Goal: Entertainment & Leisure: Consume media (video, audio)

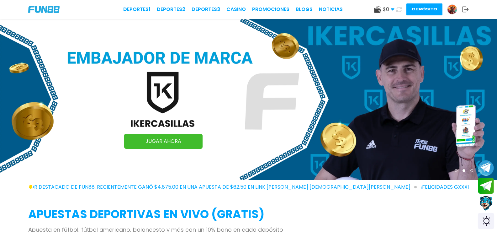
click at [484, 222] on div "Switch theme" at bounding box center [486, 220] width 17 height 17
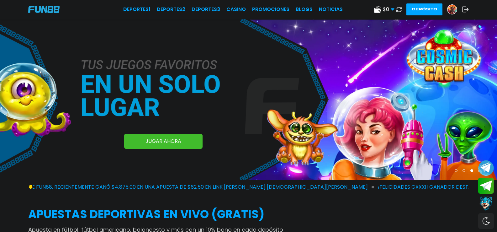
click at [447, 9] on img at bounding box center [451, 9] width 9 height 9
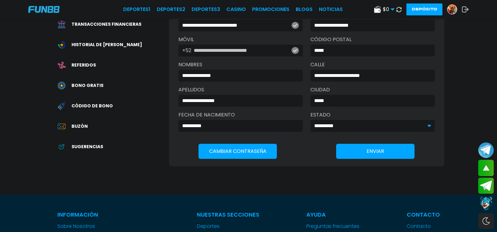
scroll to position [31, 0]
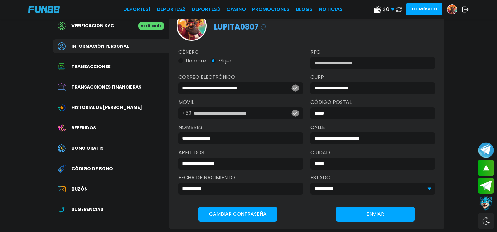
click at [462, 11] on icon at bounding box center [465, 9] width 7 height 6
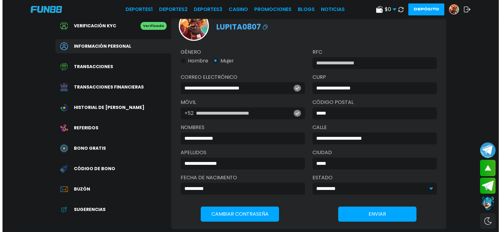
scroll to position [0, 0]
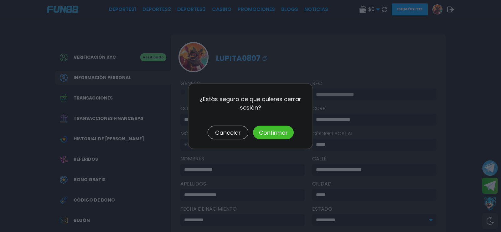
click at [266, 133] on button "Confirmar" at bounding box center [273, 131] width 41 height 13
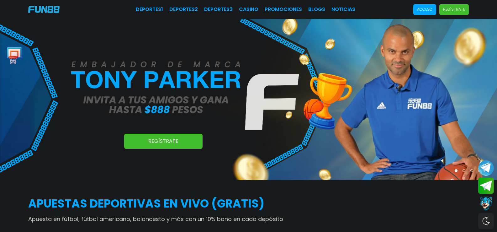
click at [417, 10] on p "Acceso" at bounding box center [424, 10] width 15 height 6
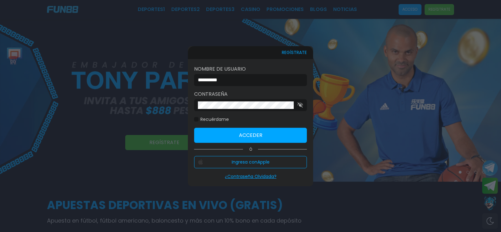
click at [248, 81] on input "**********" at bounding box center [249, 80] width 102 height 8
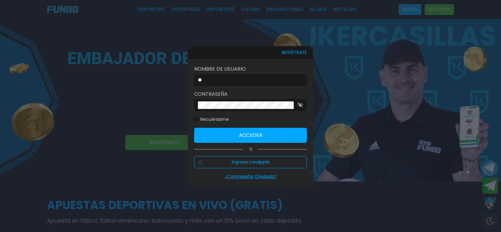
type input "*"
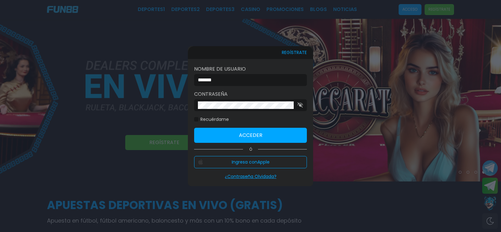
click at [302, 106] on icon "button" at bounding box center [301, 104] width 6 height 5
click at [302, 105] on use "button" at bounding box center [301, 105] width 6 height 4
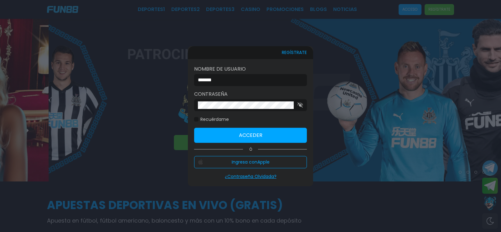
click at [274, 134] on button "Acceder" at bounding box center [250, 135] width 113 height 15
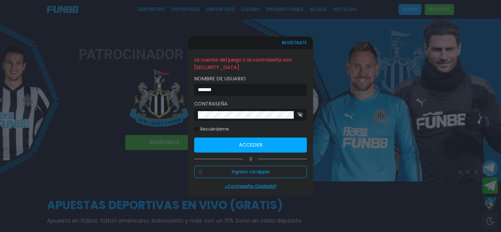
click at [241, 86] on input "*******" at bounding box center [249, 90] width 102 height 8
click at [247, 87] on input "*******" at bounding box center [249, 90] width 102 height 8
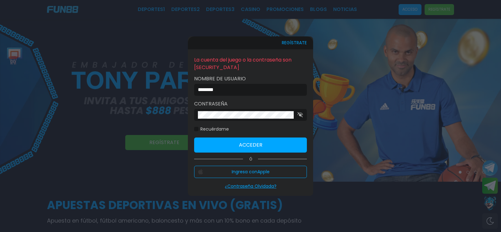
click button "Acceder" at bounding box center [250, 144] width 113 height 15
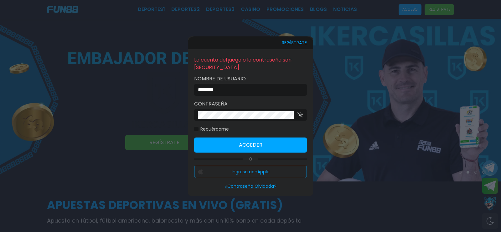
click at [247, 87] on input "********" at bounding box center [249, 90] width 102 height 8
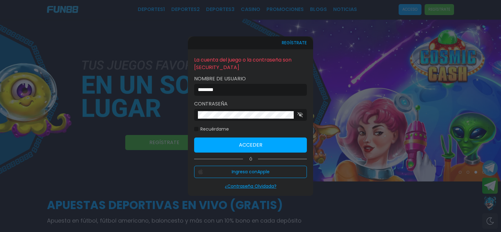
click at [263, 91] on input "********" at bounding box center [249, 90] width 102 height 8
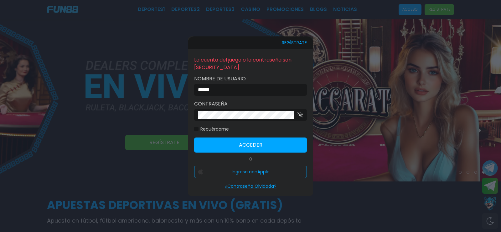
click button "Acceder" at bounding box center [250, 144] width 113 height 15
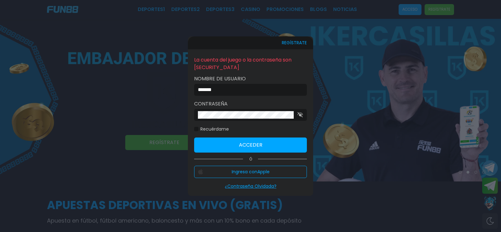
click button "Acceder" at bounding box center [250, 144] width 113 height 15
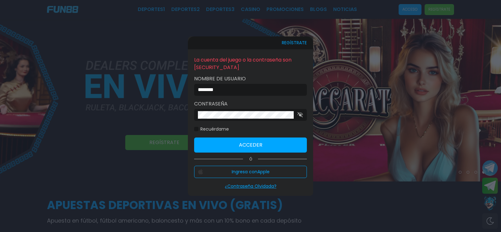
click button "Acceder" at bounding box center [250, 144] width 113 height 15
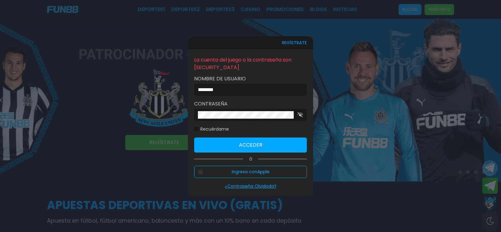
click at [250, 145] on button "Acceder" at bounding box center [250, 144] width 113 height 15
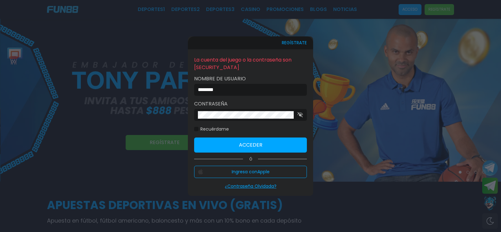
click at [245, 89] on input "********" at bounding box center [249, 90] width 102 height 8
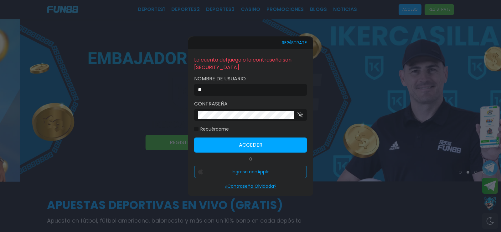
type input "*"
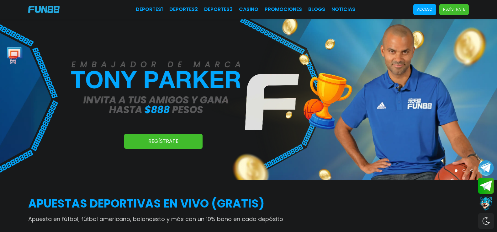
click at [413, 11] on span "Acceso" at bounding box center [424, 9] width 23 height 11
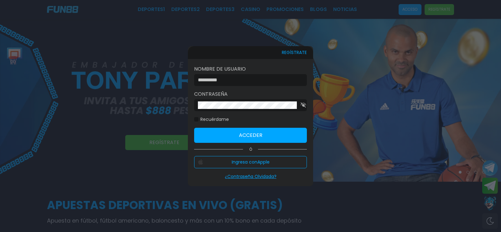
click at [268, 80] on input at bounding box center [249, 80] width 102 height 8
type input "**********"
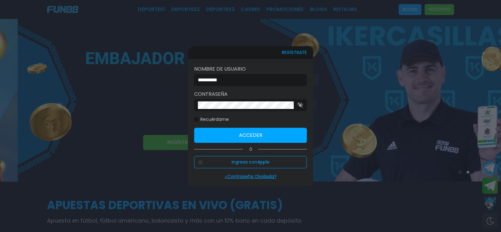
drag, startPoint x: 196, startPoint y: 117, endPoint x: 203, endPoint y: 120, distance: 7.7
click at [196, 117] on label "Recuérdame" at bounding box center [211, 119] width 35 height 7
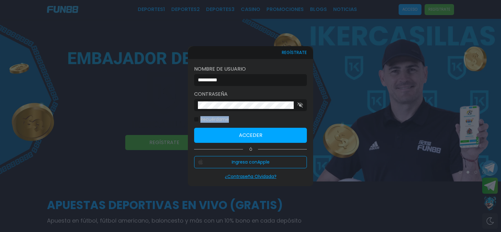
click at [198, 118] on span at bounding box center [196, 119] width 4 height 4
click at [243, 135] on button "Acceder" at bounding box center [250, 135] width 113 height 15
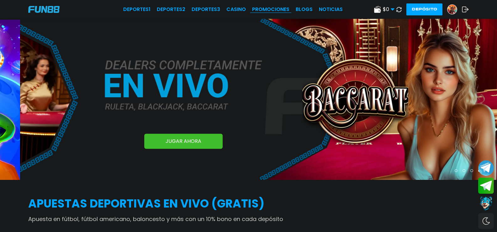
click at [262, 7] on link "Promociones" at bounding box center [270, 10] width 37 height 8
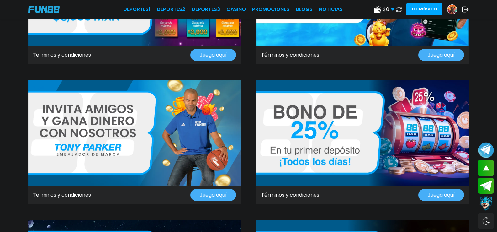
scroll to position [251, 0]
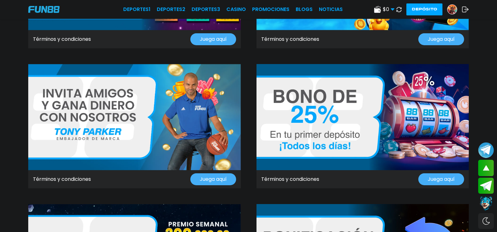
click at [406, 10] on button "Depósito" at bounding box center [424, 9] width 36 height 12
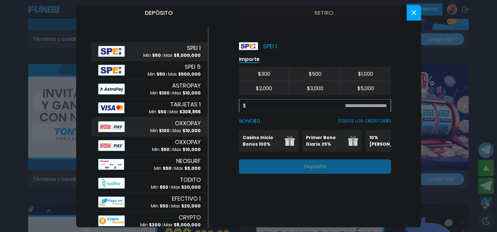
click at [190, 126] on span "OXXOPAY" at bounding box center [188, 123] width 26 height 8
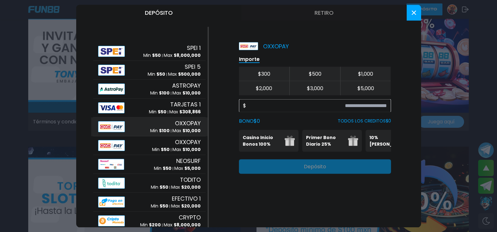
scroll to position [313, 0]
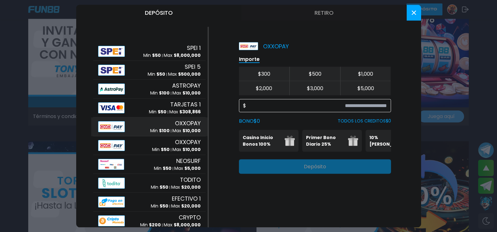
click at [285, 106] on input at bounding box center [316, 106] width 141 height 8
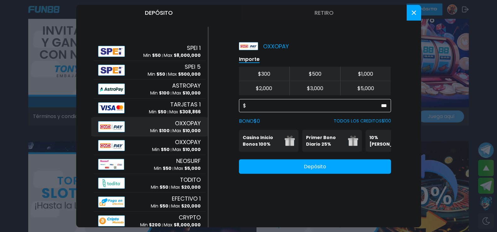
type input "***"
click at [273, 143] on p "Casino Inicio Bonos 100%" at bounding box center [262, 140] width 38 height 13
click at [293, 138] on img at bounding box center [290, 140] width 10 height 10
click at [324, 140] on p "Primer Bono Diario 25%" at bounding box center [325, 140] width 38 height 13
click at [366, 140] on button "10% Bono Ilimitado Bono del 10%: (Sin límite de Retiro)" at bounding box center [395, 140] width 60 height 22
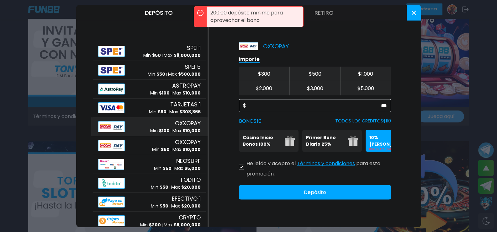
click at [343, 145] on p "Primer Bono Diario 25%" at bounding box center [325, 140] width 38 height 13
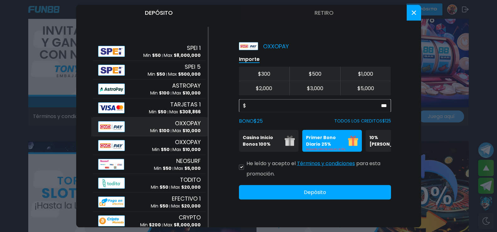
click at [283, 143] on button "Casino Inicio Bonos 100% Es necesario apostar 30 veces." at bounding box center [269, 140] width 60 height 22
click at [377, 142] on p "10% [PERSON_NAME]" at bounding box center [388, 140] width 38 height 13
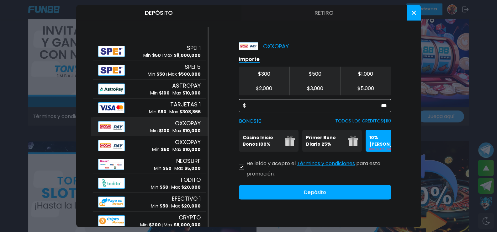
drag, startPoint x: 369, startPoint y: 143, endPoint x: 305, endPoint y: 148, distance: 64.1
click at [305, 148] on div "Casino Inicio Bonos 100% Es necesario apostar 30 veces. Primer Bono Diario 25% …" at bounding box center [315, 140] width 152 height 22
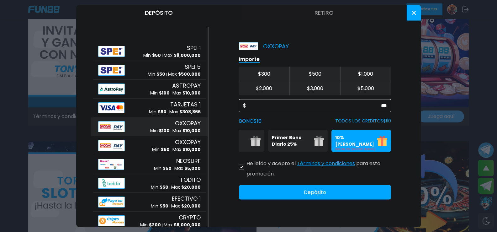
scroll to position [0, 0]
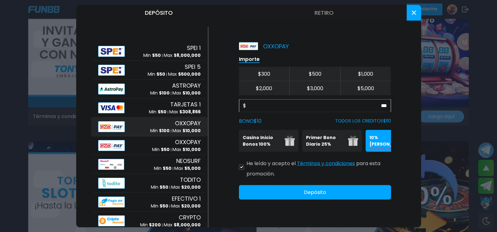
click at [343, 144] on p "Primer Bono Diario 25%" at bounding box center [325, 140] width 38 height 13
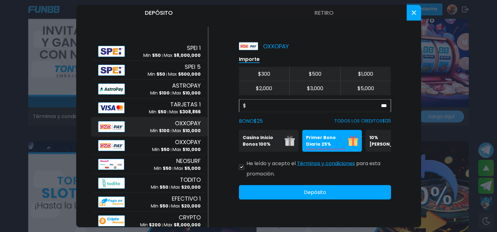
click at [338, 199] on button "Depósito" at bounding box center [315, 192] width 152 height 14
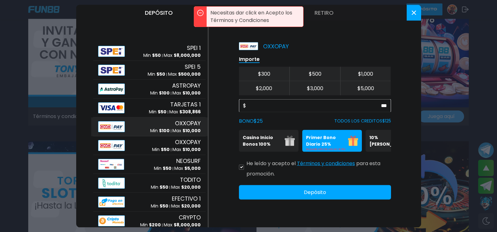
click at [243, 170] on button at bounding box center [241, 167] width 5 height 5
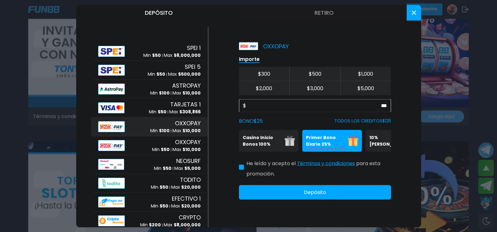
click at [334, 197] on button "Depósito" at bounding box center [315, 192] width 152 height 14
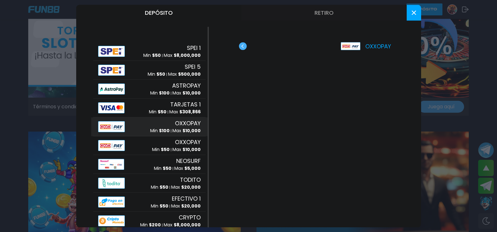
scroll to position [533, 0]
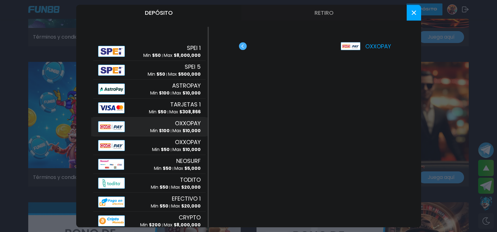
click at [244, 47] on use "button" at bounding box center [243, 46] width 8 height 8
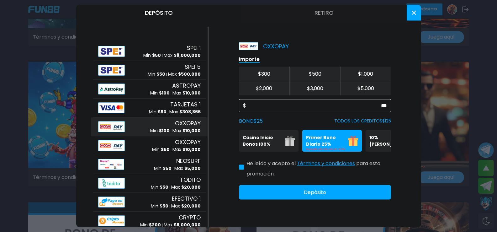
click at [414, 15] on button at bounding box center [413, 13] width 14 height 16
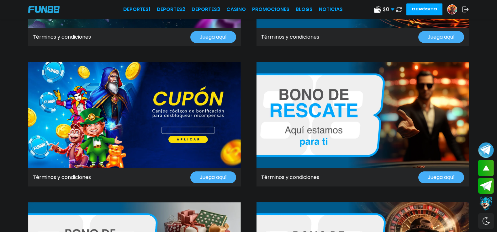
click at [396, 8] on use at bounding box center [398, 9] width 5 height 5
drag, startPoint x: 372, startPoint y: 11, endPoint x: 374, endPoint y: 8, distance: 3.3
click at [390, 9] on icon at bounding box center [392, 10] width 4 height 4
click at [226, 10] on link "CASINO" at bounding box center [235, 10] width 19 height 8
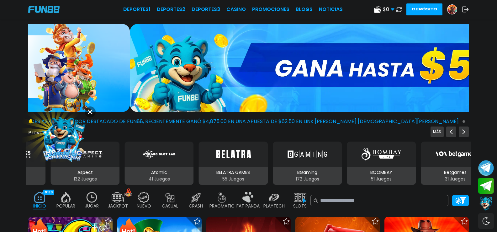
click at [63, 142] on img at bounding box center [62, 137] width 61 height 61
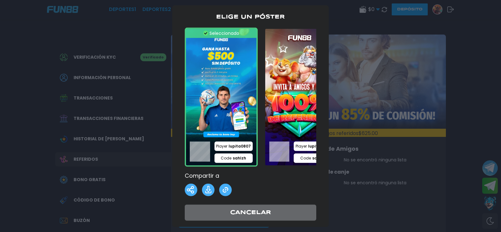
click at [291, 104] on img at bounding box center [300, 96] width 73 height 139
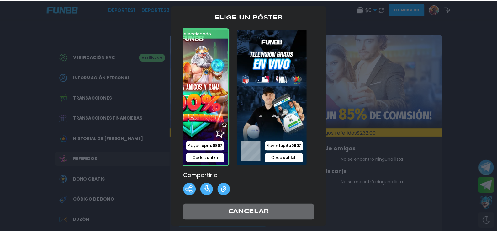
scroll to position [0, 109]
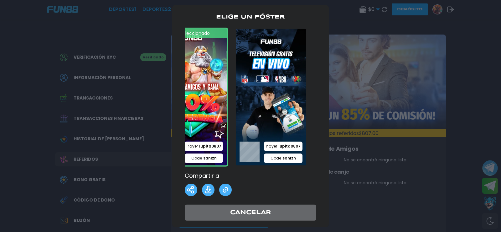
click at [259, 212] on button "Cancelar" at bounding box center [251, 212] width 132 height 16
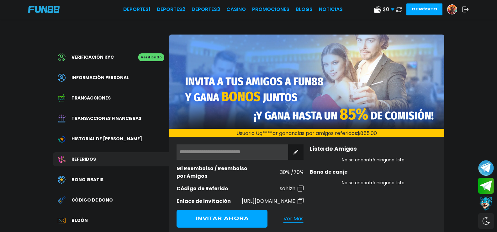
click at [122, 119] on span "Transacciones financieras" at bounding box center [106, 118] width 70 height 7
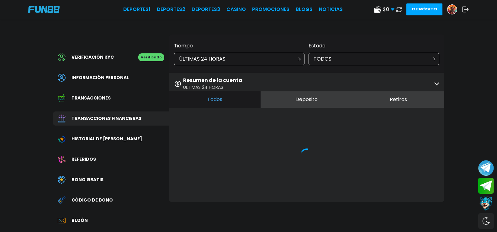
click at [397, 102] on button "Retiros" at bounding box center [398, 99] width 92 height 16
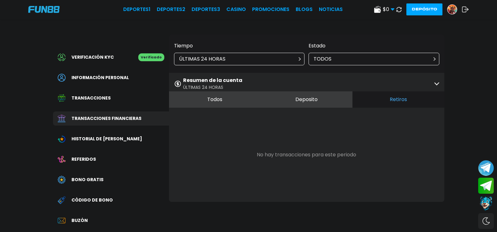
click at [384, 103] on button "Retiros" at bounding box center [398, 99] width 92 height 16
click at [101, 181] on span "Bono Gratis" at bounding box center [87, 179] width 32 height 7
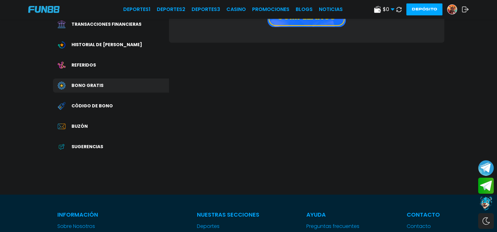
click at [112, 108] on div "Código de bono" at bounding box center [111, 106] width 116 height 14
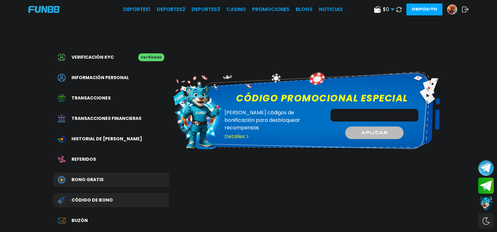
scroll to position [157, 0]
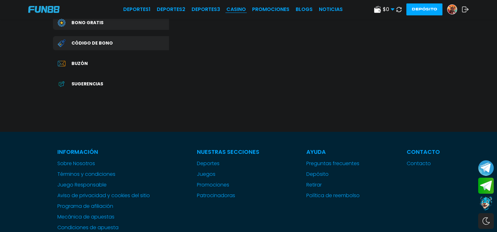
click at [226, 10] on link "CASINO" at bounding box center [235, 10] width 19 height 8
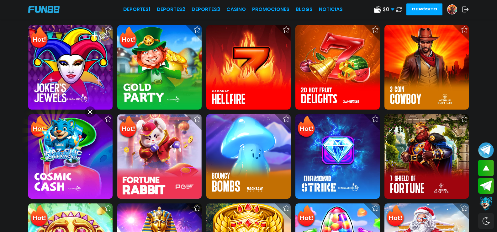
scroll to position [94, 0]
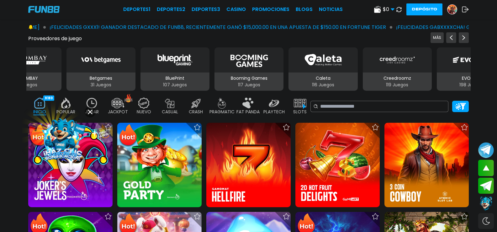
click at [306, 102] on img at bounding box center [300, 102] width 13 height 11
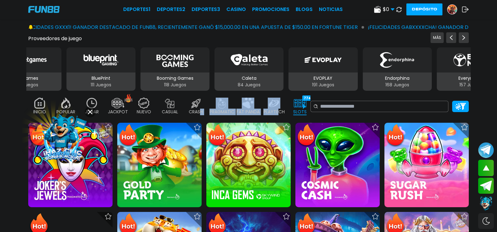
drag, startPoint x: 296, startPoint y: 105, endPoint x: 218, endPoint y: 105, distance: 78.0
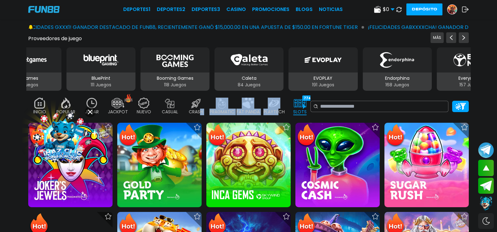
click at [218, 105] on div "INICIO 9180 POPULAR 40 JUGAR 0 JACKPOT 133 NUEVO 1666 CASUAL 17 CRASH 50 PRAGMA…" at bounding box center [169, 106] width 282 height 25
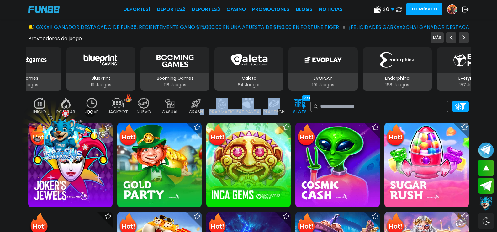
click at [306, 102] on img at bounding box center [300, 102] width 13 height 11
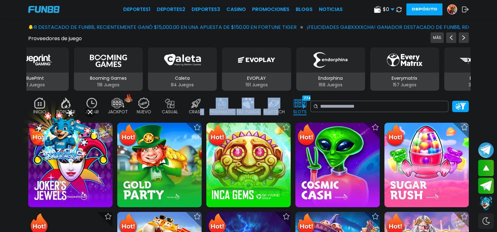
click at [306, 102] on img at bounding box center [300, 102] width 13 height 11
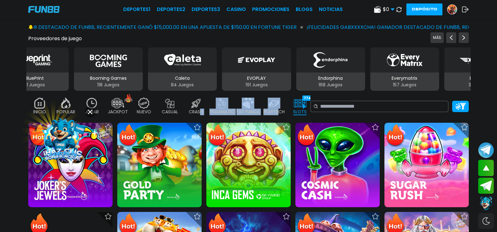
click at [306, 102] on img at bounding box center [300, 102] width 13 height 11
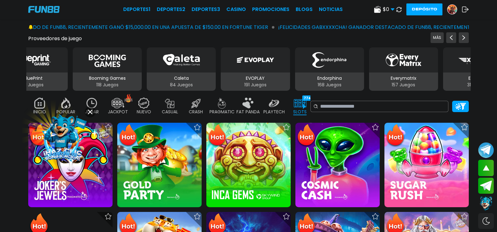
click at [306, 106] on div "INICIO 9180 POPULAR 40 JUGAR 0 JACKPOT 133 NUEVO 1666 CASUAL 17 CRASH 50 PRAGMA…" at bounding box center [169, 106] width 282 height 25
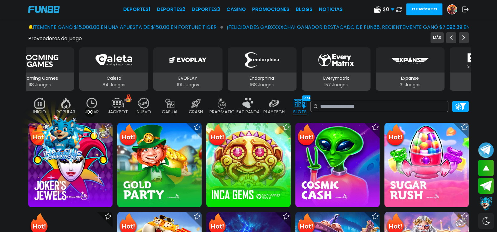
click at [91, 113] on icon at bounding box center [90, 111] width 5 height 5
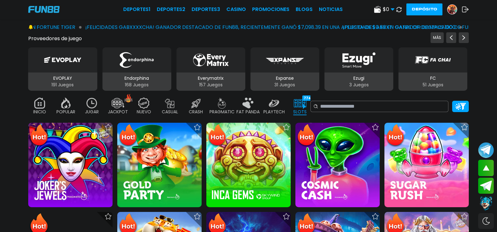
click at [306, 100] on img at bounding box center [300, 102] width 13 height 11
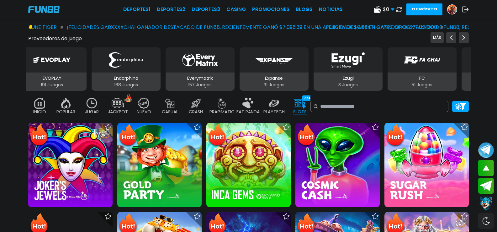
click at [306, 102] on img at bounding box center [300, 102] width 13 height 11
drag, startPoint x: 301, startPoint y: 106, endPoint x: 268, endPoint y: 106, distance: 33.5
click at [268, 106] on div "INICIO 9180 POPULAR 40 JUGAR 0 JACKPOT 133 NUEVO 1666 CASUAL 17 CRASH 50 PRAGMA…" at bounding box center [169, 106] width 282 height 25
click at [253, 103] on div "INICIO 9180 POPULAR 40 JUGAR 0 JACKPOT 133 NUEVO 1666 CASUAL 17 CRASH 50 PRAGMA…" at bounding box center [169, 106] width 282 height 25
click at [227, 102] on div "INICIO 9180 POPULAR 40 JUGAR 0 JACKPOT 133 NUEVO 1666 CASUAL 17 CRASH 50 PRAGMA…" at bounding box center [169, 106] width 282 height 25
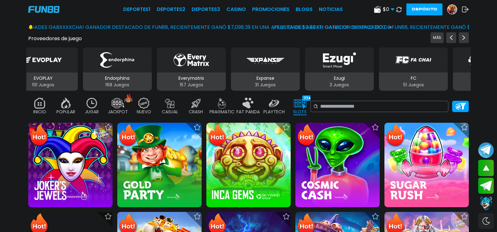
drag, startPoint x: 212, startPoint y: 102, endPoint x: 215, endPoint y: 105, distance: 3.8
click at [202, 102] on img at bounding box center [196, 102] width 13 height 11
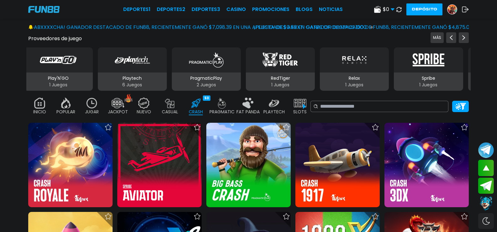
click at [234, 108] on p "PRAGMATIC" at bounding box center [221, 111] width 25 height 7
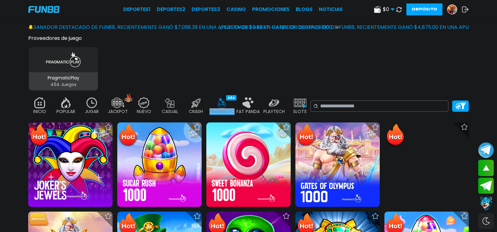
click at [306, 108] on p "SLOTS" at bounding box center [299, 111] width 13 height 7
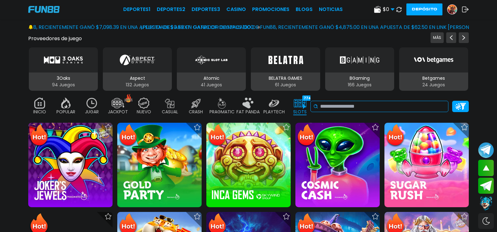
click at [369, 102] on input at bounding box center [382, 106] width 125 height 8
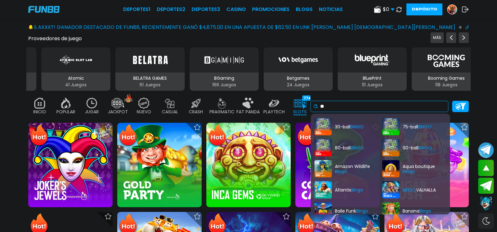
type input "*"
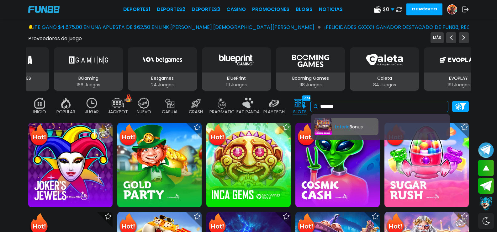
type input "*******"
click at [358, 124] on div "Loteria Bonus" at bounding box center [346, 126] width 64 height 17
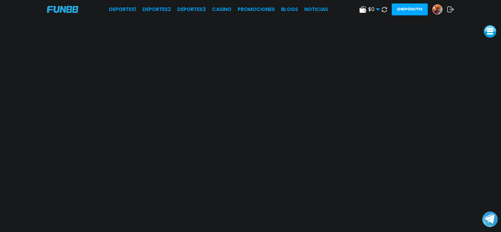
click at [384, 10] on icon at bounding box center [384, 9] width 5 height 5
click at [378, 10] on div "$ 0 Dinero Real $ 0 Depósito Retiro Depósito" at bounding box center [407, 9] width 95 height 12
click at [378, 10] on use at bounding box center [377, 9] width 3 height 2
click at [386, 10] on icon at bounding box center [385, 10] width 6 height 6
click at [437, 12] on img at bounding box center [437, 9] width 9 height 9
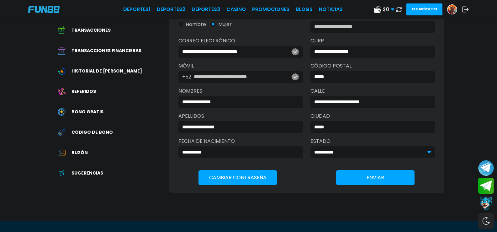
scroll to position [31, 0]
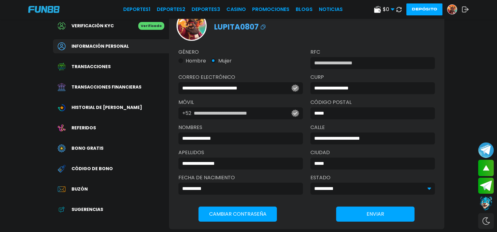
click at [396, 12] on use at bounding box center [398, 9] width 5 height 5
click at [390, 10] on icon at bounding box center [392, 10] width 4 height 4
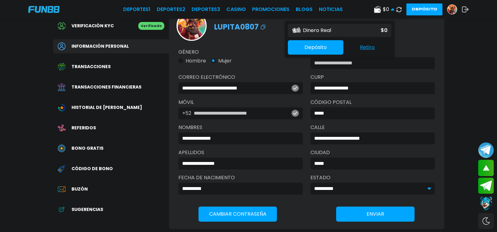
click at [350, 48] on button "Retiro" at bounding box center [367, 47] width 48 height 13
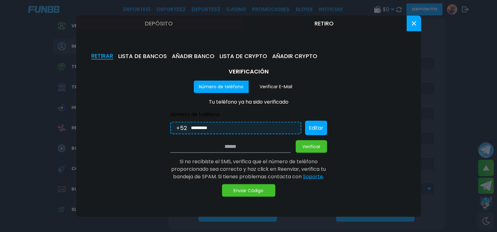
click at [280, 85] on button "Verificar E-Mail" at bounding box center [276, 86] width 55 height 13
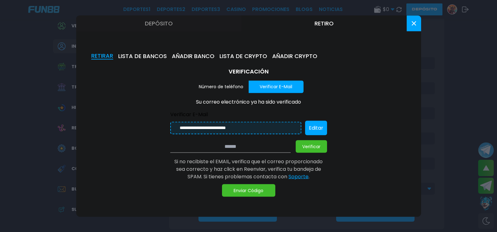
click at [226, 88] on button "Número de teléfono" at bounding box center [221, 86] width 55 height 13
type input "**********"
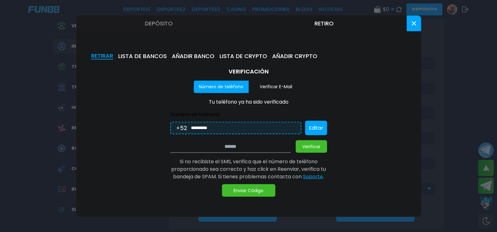
click at [314, 149] on button "Verificar" at bounding box center [311, 146] width 31 height 13
click at [250, 193] on button "Enviar Código" at bounding box center [248, 190] width 53 height 13
drag, startPoint x: 498, startPoint y: 0, endPoint x: 251, endPoint y: 143, distance: 284.8
click at [251, 143] on input at bounding box center [230, 146] width 120 height 13
type input "******"
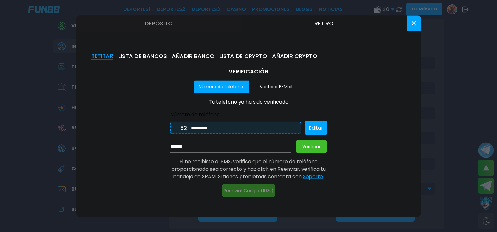
click at [313, 145] on button "Verificar" at bounding box center [311, 146] width 31 height 13
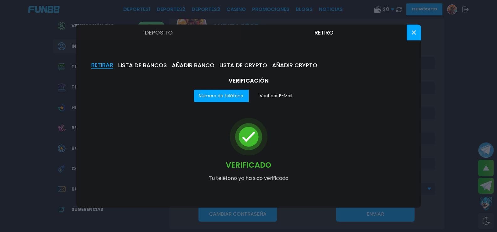
click at [276, 95] on button "Verificar E-Mail" at bounding box center [276, 95] width 55 height 13
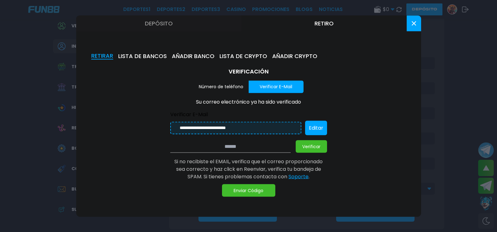
click at [244, 193] on button "Enviar Código" at bounding box center [248, 190] width 53 height 13
click at [313, 128] on button "Editar" at bounding box center [316, 127] width 22 height 14
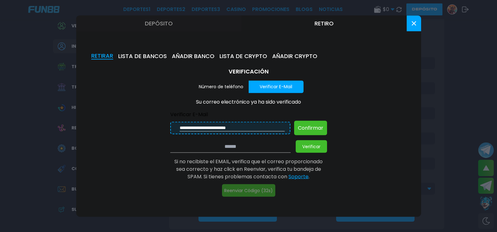
click at [221, 128] on input "**********" at bounding box center [232, 127] width 105 height 7
type input "**********"
click at [305, 125] on button "Confirmar" at bounding box center [310, 127] width 33 height 14
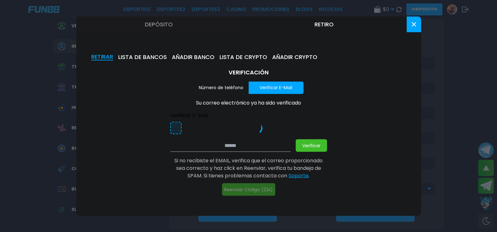
type input "**********"
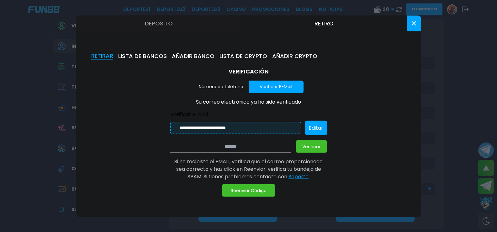
click at [249, 191] on button "Reenviar Código" at bounding box center [248, 190] width 53 height 13
click at [218, 147] on input at bounding box center [230, 146] width 120 height 13
type input "******"
click at [298, 145] on button "Verificar" at bounding box center [311, 146] width 31 height 13
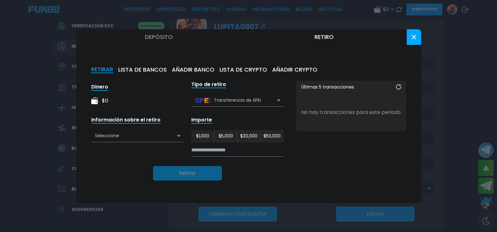
click at [177, 137] on div "Seleccione" at bounding box center [137, 136] width 92 height 12
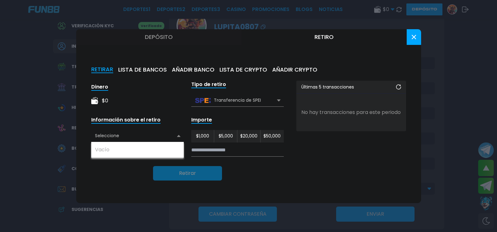
click at [177, 137] on div "Seleccione" at bounding box center [137, 136] width 92 height 12
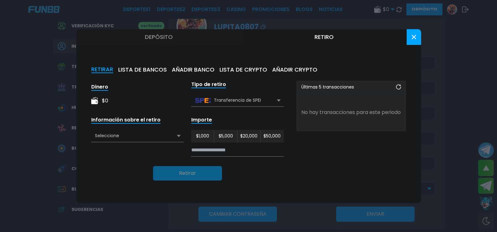
click at [411, 39] on icon at bounding box center [413, 37] width 4 height 4
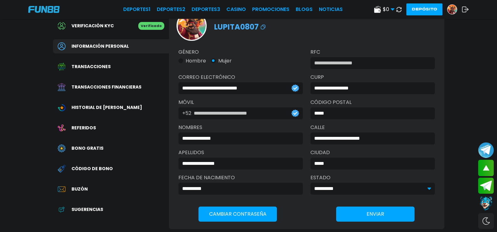
click at [396, 10] on icon at bounding box center [399, 10] width 6 height 6
click at [390, 10] on icon at bounding box center [392, 10] width 4 height 4
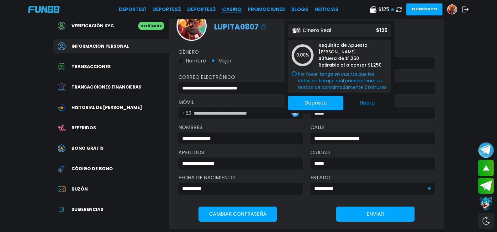
click at [222, 9] on link "CASINO" at bounding box center [231, 10] width 19 height 8
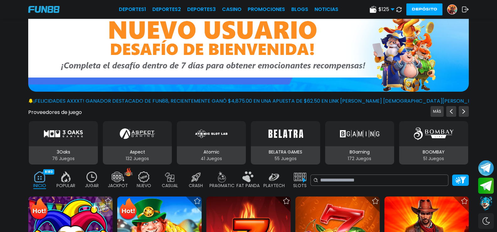
scroll to position [31, 0]
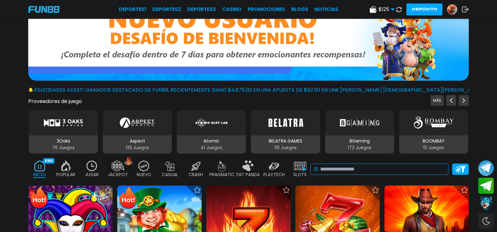
click at [385, 165] on input at bounding box center [382, 169] width 125 height 8
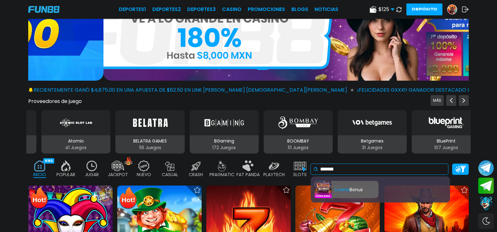
type input "*******"
click at [363, 186] on div "Loteria Bonus" at bounding box center [346, 189] width 64 height 17
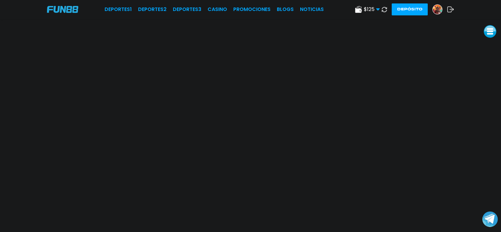
click at [381, 8] on button at bounding box center [384, 9] width 9 height 9
click at [378, 9] on use at bounding box center [377, 9] width 3 height 2
